Goal: Task Accomplishment & Management: Use online tool/utility

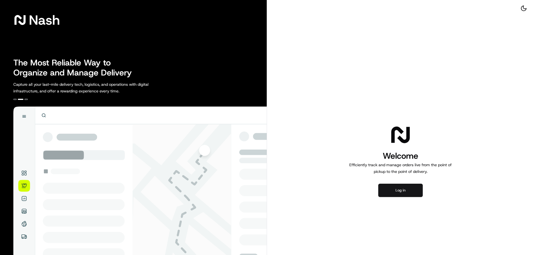
click at [395, 187] on button "Log in" at bounding box center [400, 190] width 44 height 13
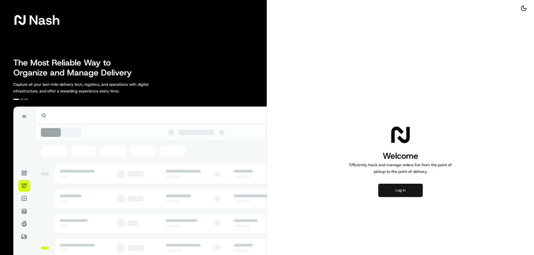
click at [412, 187] on button "Log in" at bounding box center [400, 190] width 44 height 13
